Goal: Task Accomplishment & Management: Manage account settings

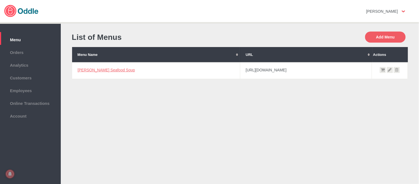
click at [95, 66] on td "[PERSON_NAME] Seafood Soup" at bounding box center [156, 70] width 168 height 17
click at [95, 68] on link "[PERSON_NAME] Seafood Soup" at bounding box center [106, 70] width 57 height 4
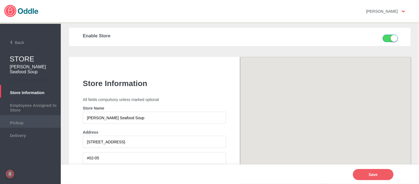
click at [37, 119] on span "Pickup" at bounding box center [30, 122] width 55 height 6
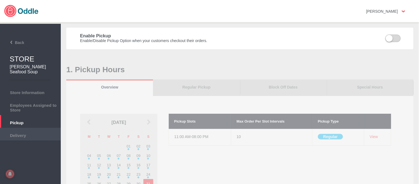
click at [10, 131] on span "Delivery" at bounding box center [30, 134] width 55 height 6
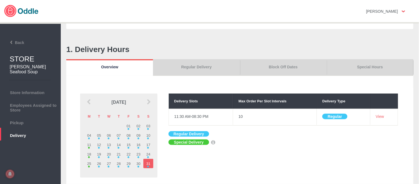
scroll to position [31, 0]
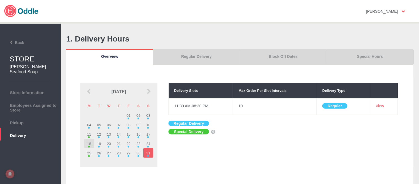
click at [90, 145] on td "18" at bounding box center [89, 143] width 10 height 9
